Goal: Navigation & Orientation: Find specific page/section

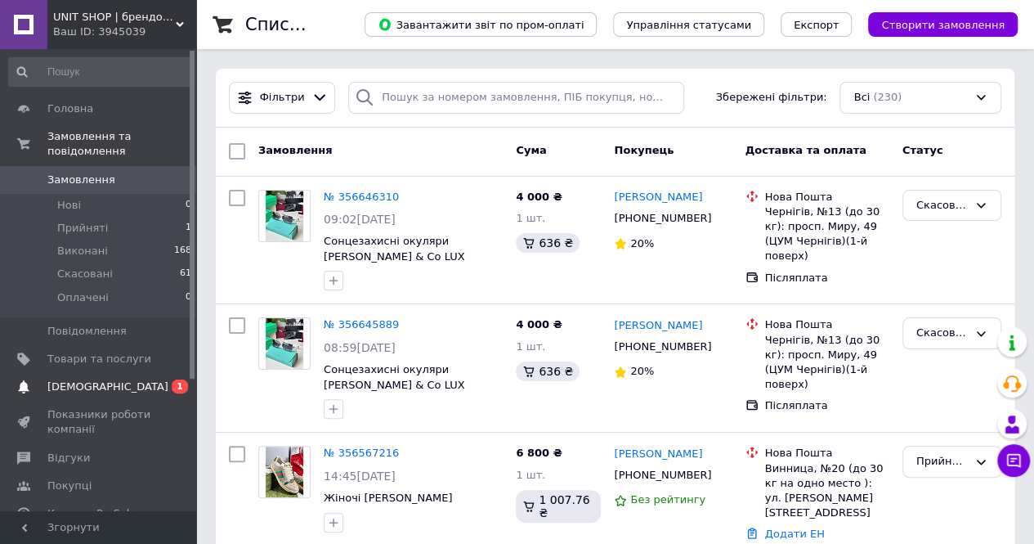
click at [102, 379] on span "[DEMOGRAPHIC_DATA]" at bounding box center [107, 386] width 121 height 15
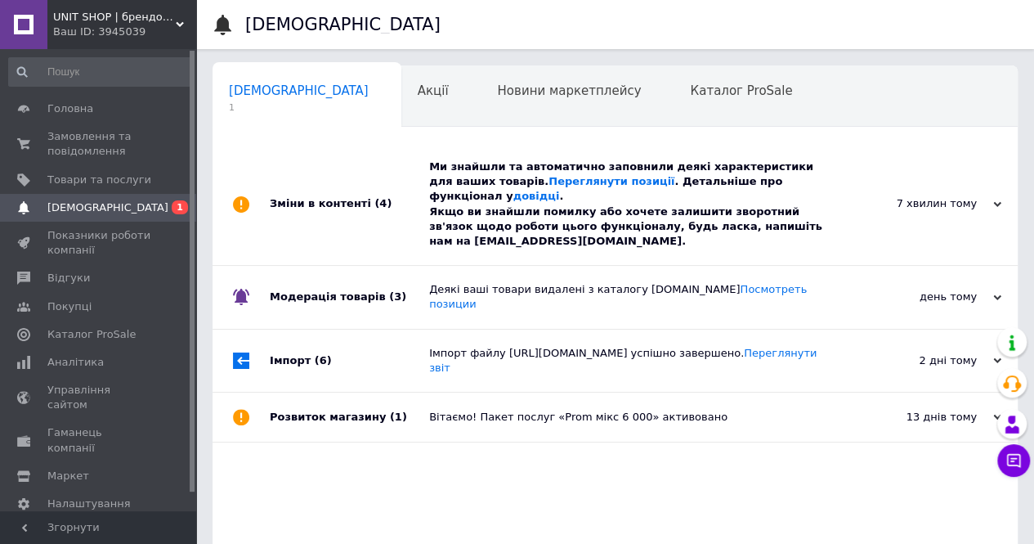
scroll to position [0, 5]
click at [397, 109] on div "Акції 0" at bounding box center [437, 97] width 80 height 62
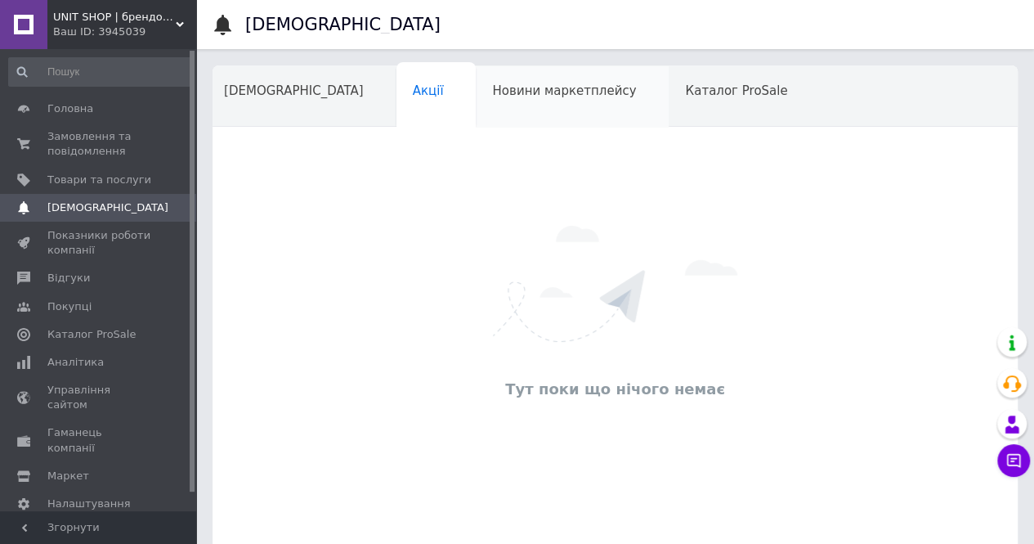
click at [500, 85] on span "Новини маркетплейсу" at bounding box center [564, 90] width 144 height 15
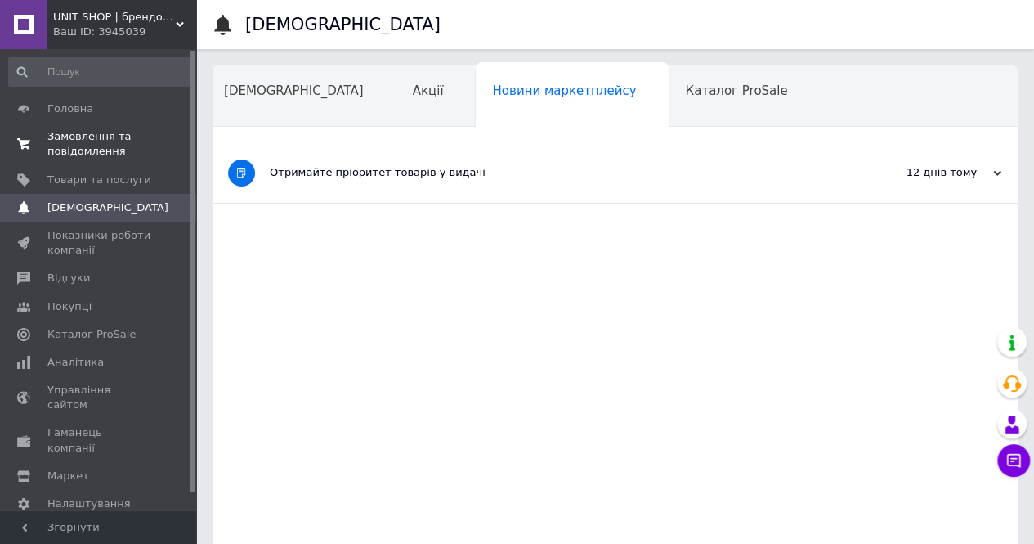
click at [100, 134] on span "Замовлення та повідомлення" at bounding box center [99, 143] width 104 height 29
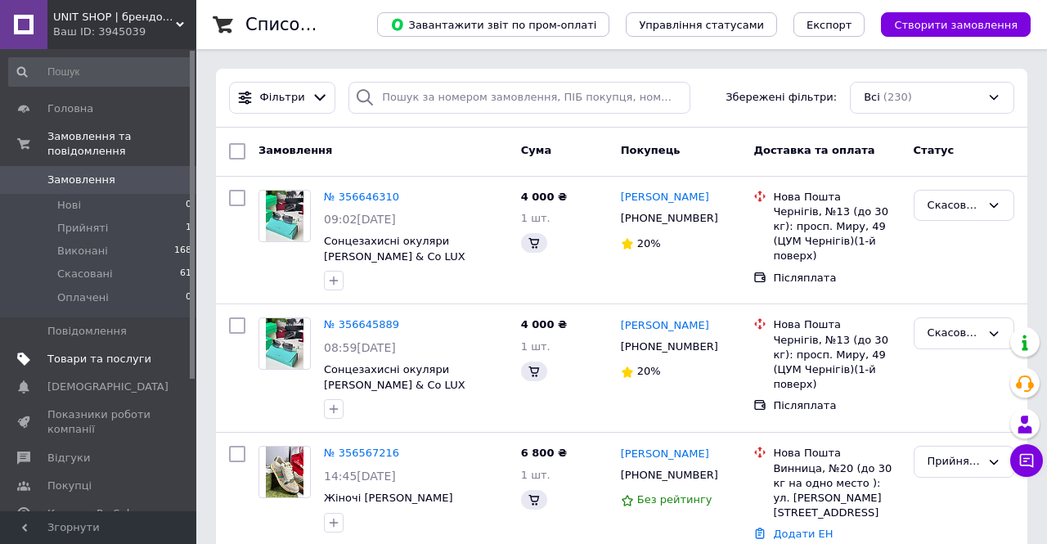
click at [108, 352] on span "Товари та послуги" at bounding box center [99, 359] width 104 height 15
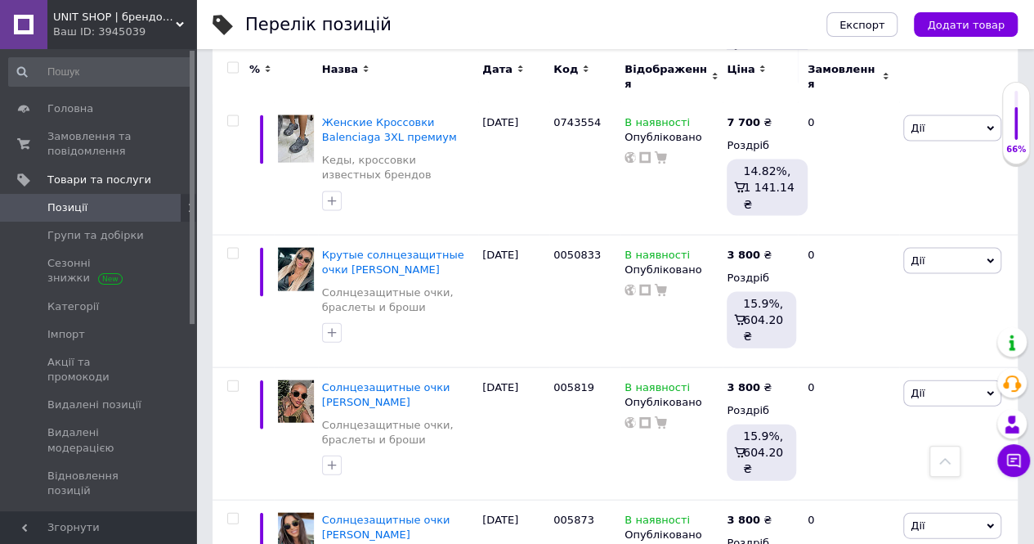
scroll to position [1639, 0]
